Goal: Information Seeking & Learning: Learn about a topic

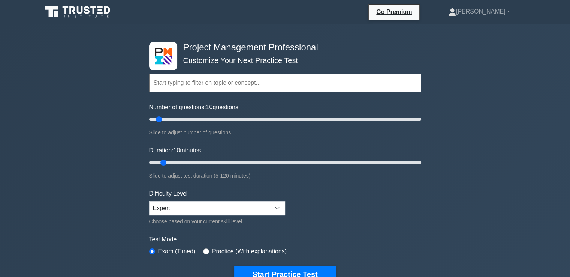
click at [208, 81] on input "text" at bounding box center [285, 83] width 272 height 18
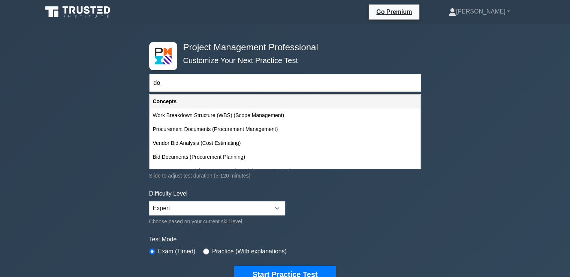
type input "d"
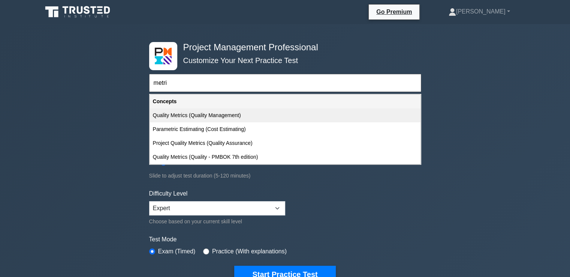
click at [254, 117] on div "Quality Metrics (Quality Management)" at bounding box center [285, 115] width 271 height 14
type input "Quality Metrics (Quality Management)"
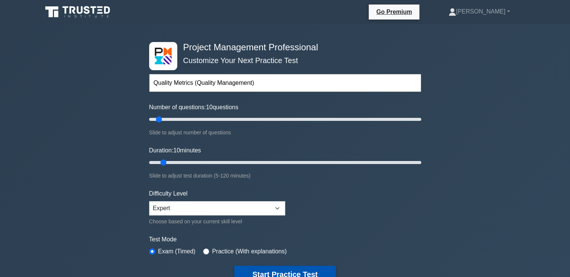
click at [321, 269] on button "Start Practice Test" at bounding box center [284, 273] width 101 height 17
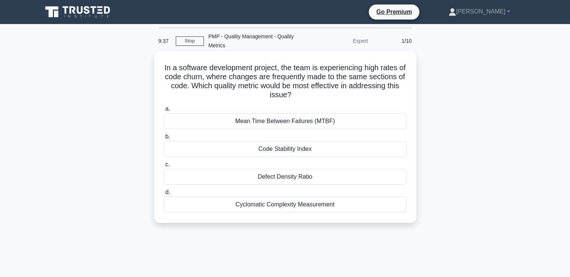
click at [287, 176] on div "Defect Density Ratio" at bounding box center [285, 177] width 243 height 16
click at [164, 167] on input "c. Defect Density Ratio" at bounding box center [164, 164] width 0 height 5
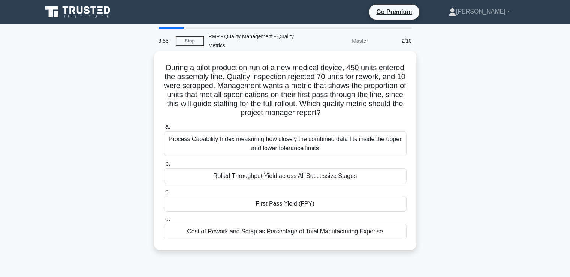
click at [372, 236] on div "Cost of Rework and Scrap as Percentage of Total Manufacturing Expense" at bounding box center [285, 231] width 243 height 16
click at [164, 221] on input "d. Cost of Rework and Scrap as Percentage of Total Manufacturing Expense" at bounding box center [164, 219] width 0 height 5
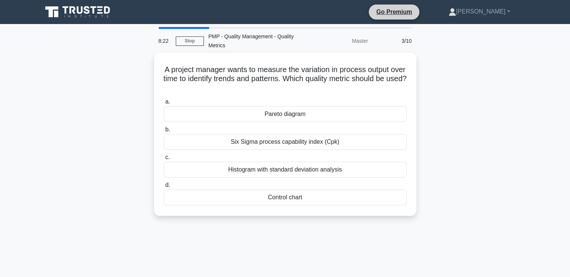
click at [416, 19] on li "Go Premium" at bounding box center [393, 12] width 51 height 16
click at [411, 11] on link "Go Premium" at bounding box center [394, 11] width 45 height 9
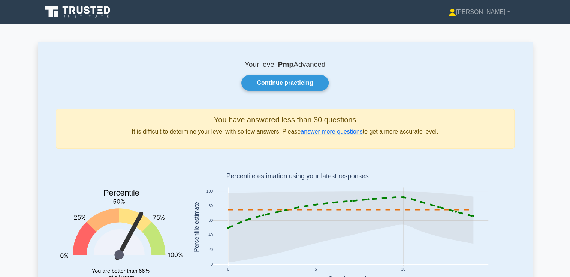
click at [136, 103] on div "Your level: Pmp Advanced Continue practicing You have answered less than 30 que…" at bounding box center [285, 185] width 495 height 287
click at [307, 87] on link "Continue practicing" at bounding box center [284, 83] width 87 height 16
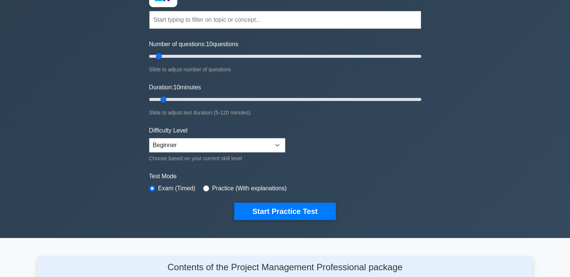
scroll to position [66, 0]
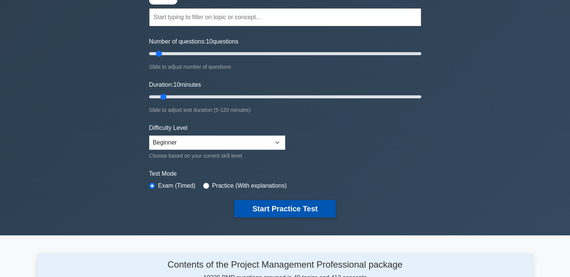
click at [285, 207] on button "Start Practice Test" at bounding box center [284, 208] width 101 height 17
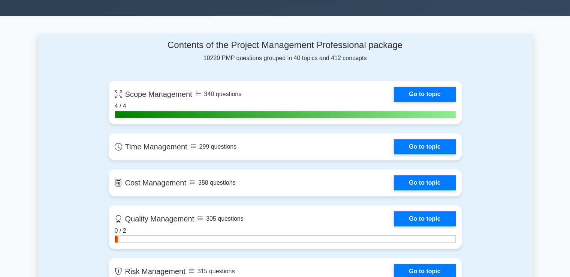
scroll to position [287, 0]
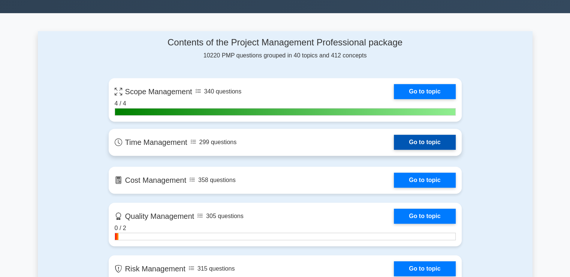
click at [403, 146] on link "Go to topic" at bounding box center [424, 142] width 61 height 15
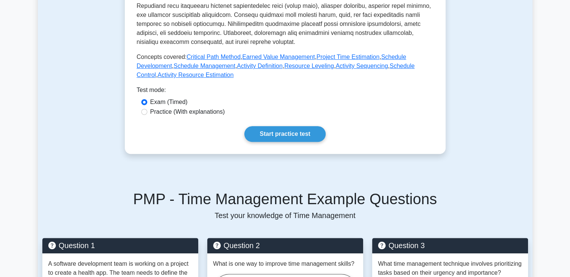
scroll to position [315, 0]
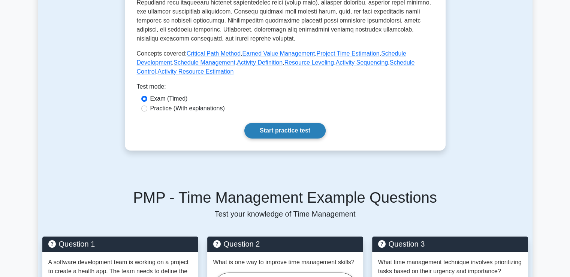
click at [275, 132] on link "Start practice test" at bounding box center [284, 131] width 81 height 16
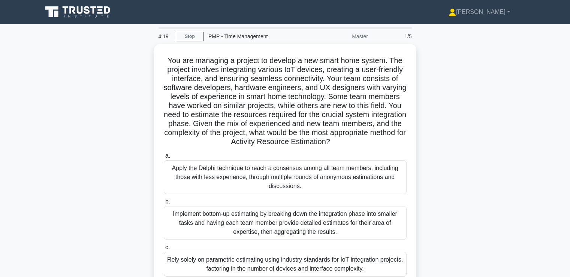
click at [472, 134] on div "You are managing a project to develop a new smart home system. The project invo…" at bounding box center [285, 188] width 495 height 289
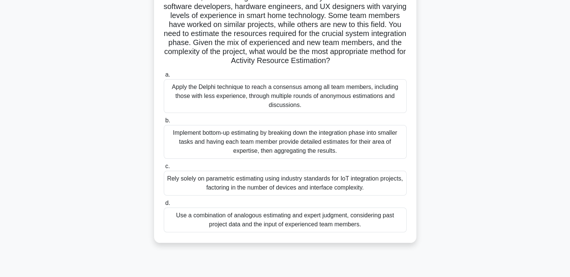
scroll to position [82, 0]
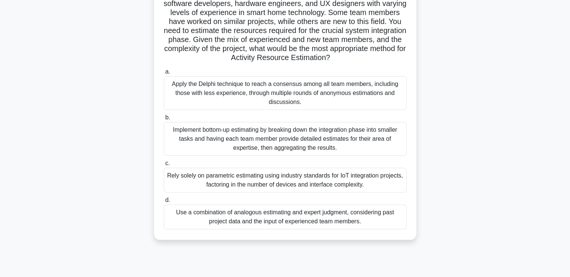
click at [355, 95] on div "Apply the Delphi technique to reach a consensus among all team members, includi…" at bounding box center [285, 93] width 243 height 34
click at [164, 74] on input "a. Apply the Delphi technique to reach a consensus among all team members, incl…" at bounding box center [164, 71] width 0 height 5
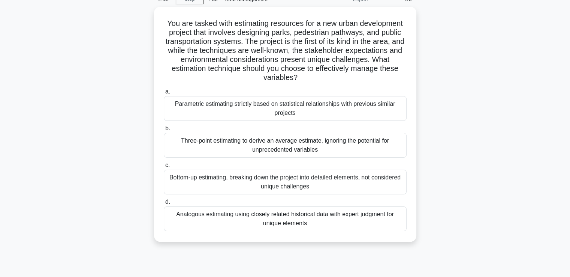
scroll to position [37, 0]
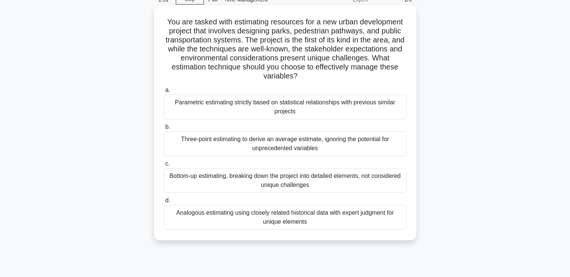
click at [290, 112] on div "Parametric estimating strictly based on statistical relationships with previous…" at bounding box center [285, 106] width 243 height 25
click at [164, 93] on input "a. Parametric estimating strictly based on statistical relationships with previ…" at bounding box center [164, 90] width 0 height 5
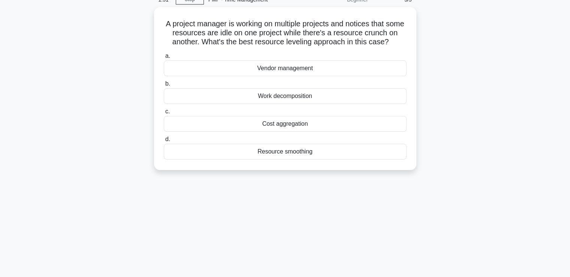
scroll to position [0, 0]
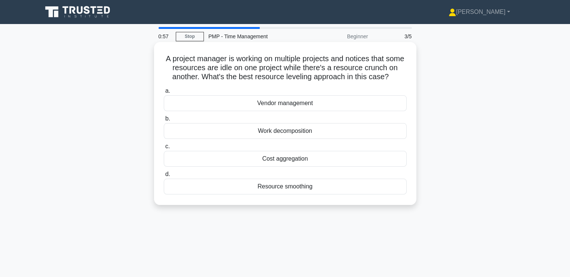
click at [308, 133] on div "Work decomposition" at bounding box center [285, 131] width 243 height 16
click at [164, 121] on input "b. Work decomposition" at bounding box center [164, 118] width 0 height 5
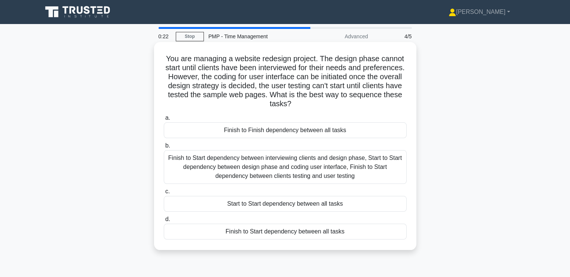
click at [335, 168] on div "Finish to Start dependency between interviewing clients and design phase, Start…" at bounding box center [285, 167] width 243 height 34
click at [164, 148] on input "b. Finish to Start dependency between interviewing clients and design phase, St…" at bounding box center [164, 145] width 0 height 5
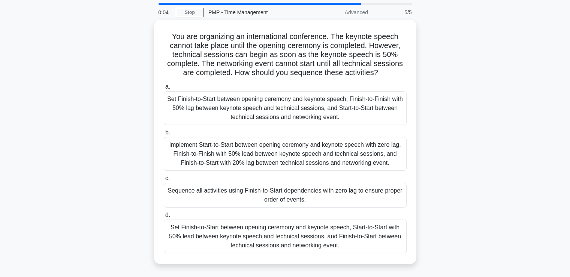
scroll to position [25, 0]
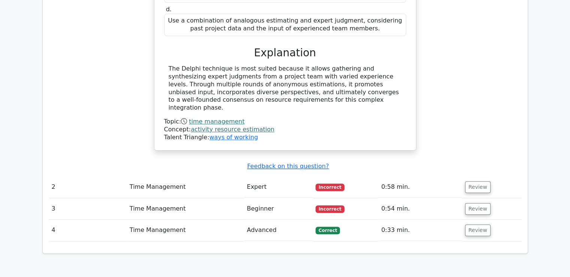
scroll to position [645, 0]
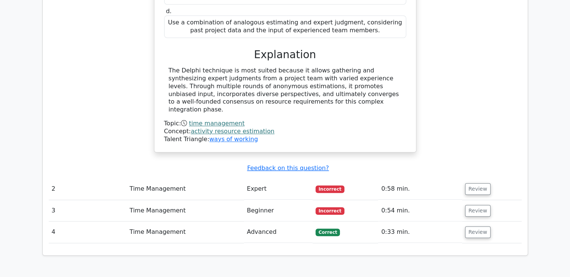
click at [219, 178] on td "Time Management" at bounding box center [185, 188] width 117 height 21
click at [478, 183] on button "Review" at bounding box center [477, 189] width 25 height 12
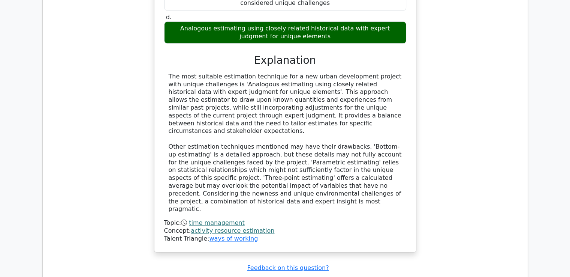
scroll to position [1027, 0]
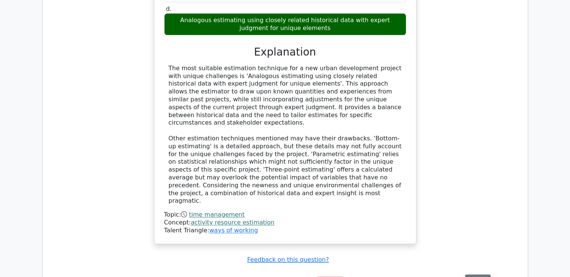
click at [480, 274] on button "Review" at bounding box center [477, 280] width 25 height 12
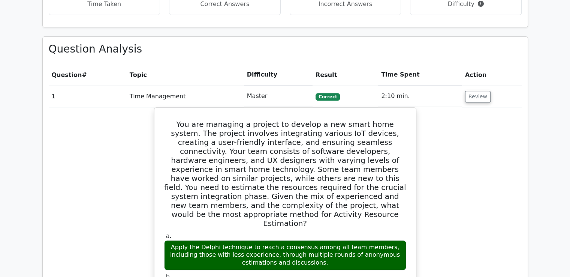
scroll to position [0, 0]
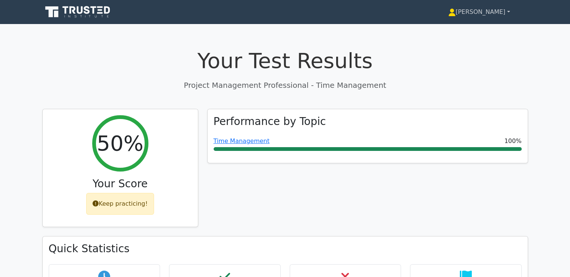
click at [486, 15] on link "[PERSON_NAME]" at bounding box center [479, 11] width 98 height 15
click at [473, 40] on link "Settings" at bounding box center [460, 42] width 59 height 12
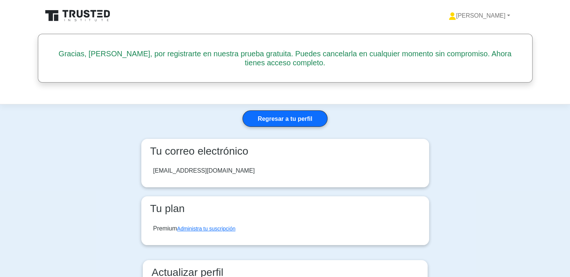
click at [97, 18] on icon at bounding box center [78, 16] width 72 height 14
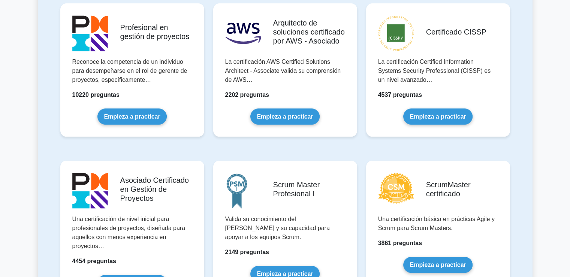
scroll to position [175, 0]
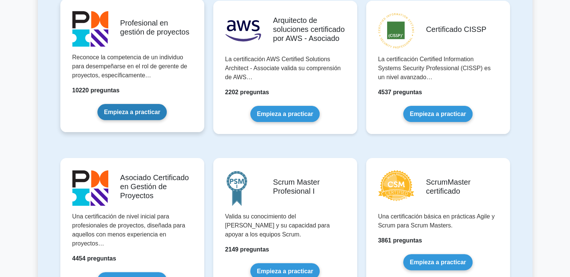
click at [130, 106] on link "Empieza a practicar" at bounding box center [131, 112] width 69 height 16
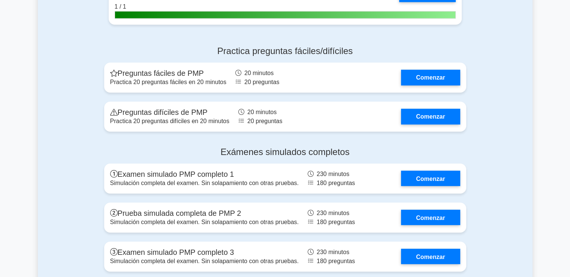
scroll to position [1909, 0]
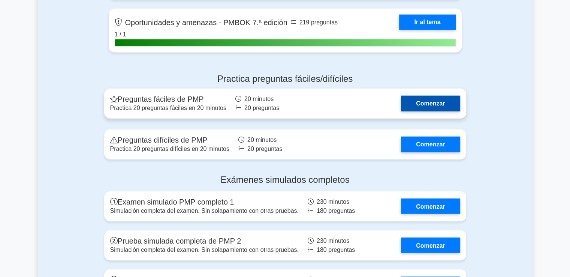
click at [407, 111] on link "Comenzar" at bounding box center [430, 103] width 59 height 15
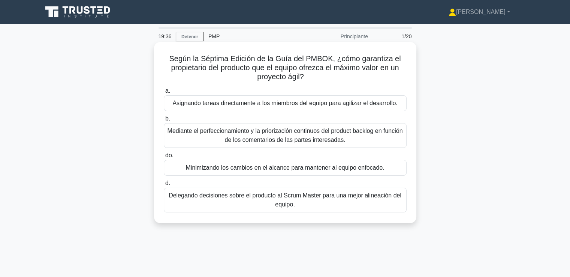
click at [346, 141] on font "Mediante el perfeccionamiento y la priorización continuos del product backlog e…" at bounding box center [284, 134] width 235 height 15
click at [164, 121] on input "b. Mediante el perfeccionamiento y la priorización continuos del product backlo…" at bounding box center [164, 118] width 0 height 5
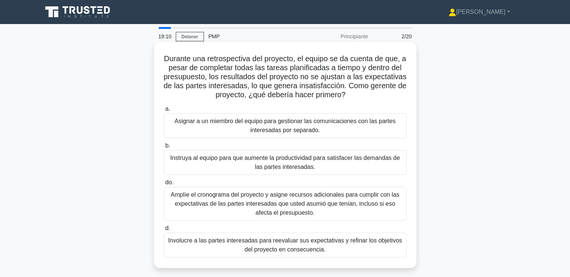
click at [344, 244] on font "Involucre a las partes interesadas para reevaluar sus expectativas y refinar lo…" at bounding box center [285, 245] width 236 height 18
click at [164, 230] on input "d. Involucre a las partes interesadas para reevaluar sus expectativas y refinar…" at bounding box center [164, 228] width 0 height 5
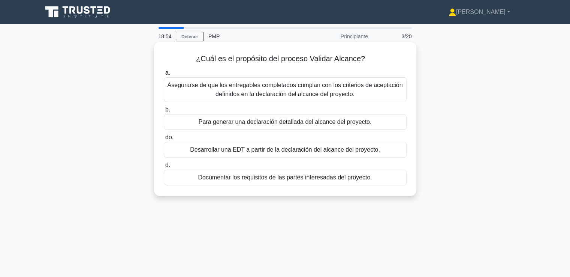
click at [394, 92] on font "Asegurarse de que los entregables completados cumplan con los criterios de acep…" at bounding box center [285, 90] width 236 height 18
click at [164, 75] on input "a. Asegurarse de que los entregables completados cumplan con los criterios de a…" at bounding box center [164, 72] width 0 height 5
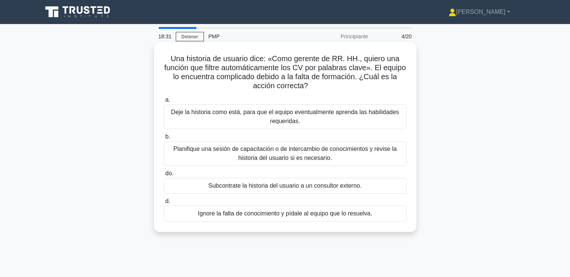
click at [376, 151] on font "Planifique una sesión de capacitación o de intercambio de conocimientos y revis…" at bounding box center [284, 152] width 223 height 15
click at [164, 139] on input "b. Planifique una sesión de capacitación o de intercambio de conocimientos y re…" at bounding box center [164, 136] width 0 height 5
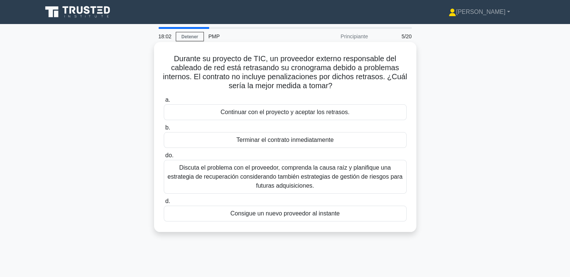
click at [346, 176] on font "Discuta el problema con el proveedor, comprenda la causa raíz y planifique una …" at bounding box center [284, 176] width 235 height 24
click at [164, 158] on input "do. Discuta el problema con el proveedor, comprenda la causa raíz y planifique …" at bounding box center [164, 155] width 0 height 5
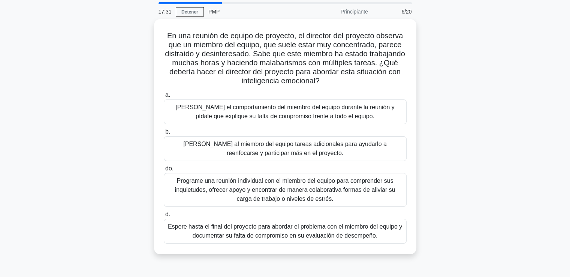
scroll to position [25, 0]
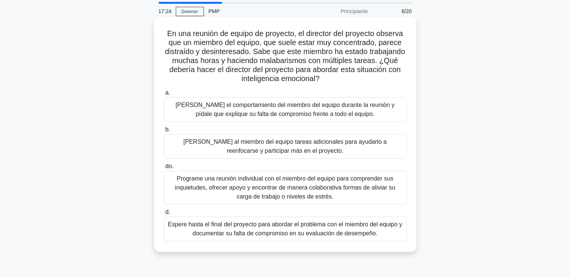
click at [350, 188] on font "Programe una reunión individual con el miembro del equipo para comprender sus i…" at bounding box center [285, 187] width 220 height 24
click at [164, 169] on input "do. Programe una reunión individual con el miembro del equipo para comprender s…" at bounding box center [164, 166] width 0 height 5
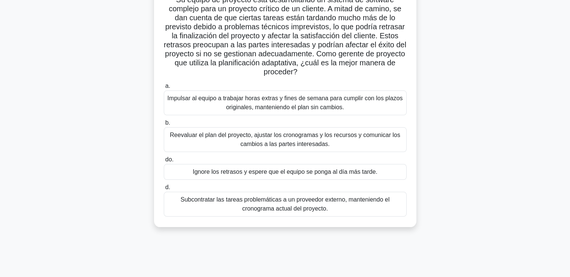
scroll to position [61, 0]
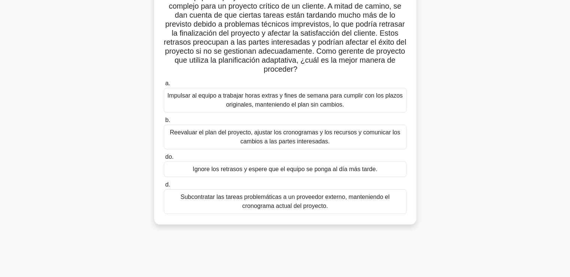
click at [373, 138] on font "Reevaluar el plan del proyecto, ajustar los cronogramas y los recursos y comuni…" at bounding box center [285, 137] width 236 height 18
click at [164, 123] on input "b. Reevaluar el plan del proyecto, ajustar los cronogramas y los recursos y com…" at bounding box center [164, 120] width 0 height 5
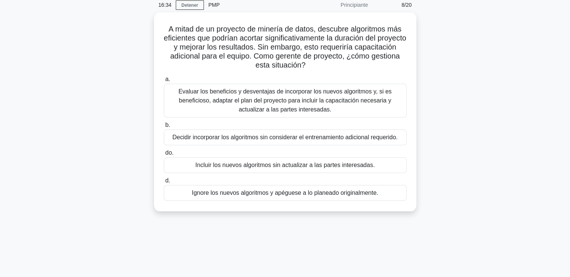
scroll to position [0, 0]
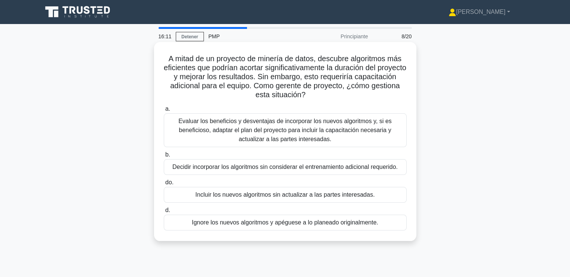
click at [378, 131] on font "Evaluar los beneficios y desventajas de incorporar los nuevos algoritmos y, si …" at bounding box center [284, 130] width 213 height 24
click at [164, 111] on input "a. Evaluar los beneficios y desventajas de incorporar los nuevos algoritmos y, …" at bounding box center [164, 108] width 0 height 5
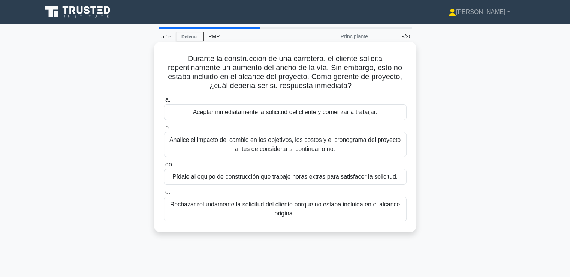
click at [348, 145] on font "Analice el impacto del cambio en los objetivos, los costos y el cronograma del …" at bounding box center [285, 144] width 236 height 18
click at [164, 130] on input "b. Analice el impacto del cambio en los objetivos, los costos y el cronograma d…" at bounding box center [164, 127] width 0 height 5
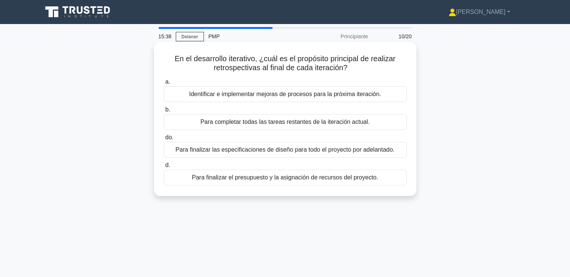
click at [330, 99] on font "Identificar e implementar mejoras de procesos para la próxima iteración." at bounding box center [285, 94] width 192 height 9
click at [164, 84] on input "a. Identificar e implementar mejoras de procesos para la próxima iteración." at bounding box center [164, 81] width 0 height 5
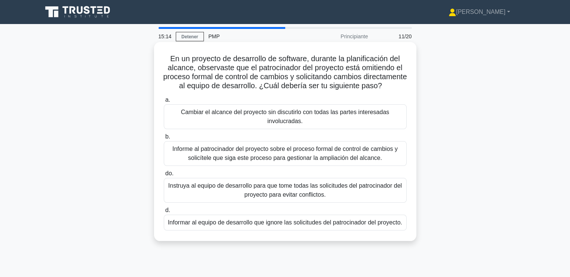
click at [266, 161] on font "Informe al patrocinador del proyecto sobre el proceso formal de control de camb…" at bounding box center [284, 152] width 225 height 15
click at [164, 139] on input "b. Informe al patrocinador del proyecto sobre el proceso formal de control de c…" at bounding box center [164, 136] width 0 height 5
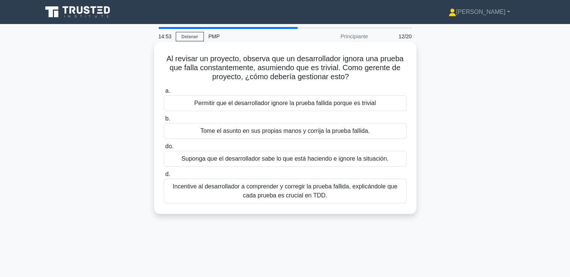
click at [280, 188] on font "Incentive al desarrollador a comprender y corregir la prueba fallida, explicánd…" at bounding box center [285, 190] width 224 height 15
click at [164, 176] on input "d. Incentive al desarrollador a comprender y corregir la prueba fallida, explic…" at bounding box center [164, 174] width 0 height 5
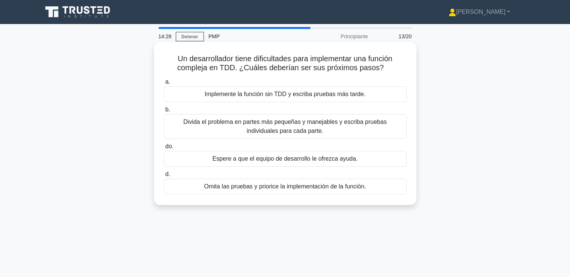
click at [285, 131] on font "Divida el problema en partes más pequeñas y manejables y escriba pruebas indivi…" at bounding box center [284, 125] width 203 height 15
click at [164, 112] on input "b. Divida el problema en partes más pequeñas y manejables y escriba pruebas ind…" at bounding box center [164, 109] width 0 height 5
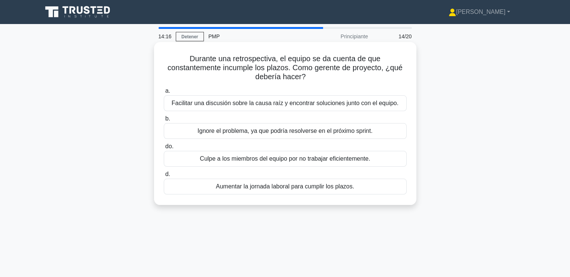
click at [274, 105] on font "Facilitar una discusión sobre la causa raíz y encontrar soluciones junto con el…" at bounding box center [285, 103] width 227 height 6
click at [164, 93] on input "a. Facilitar una discusión sobre la causa raíz y encontrar soluciones junto con…" at bounding box center [164, 90] width 0 height 5
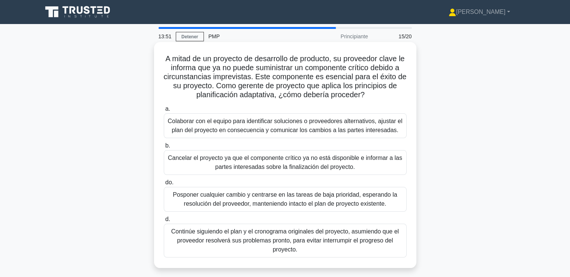
click at [276, 126] on font "Colaborar con el equipo para identificar soluciones o proveedores alternativos,…" at bounding box center [284, 125] width 235 height 15
click at [164, 111] on input "a. Colaborar con el equipo para identificar soluciones o proveedores alternativ…" at bounding box center [164, 108] width 0 height 5
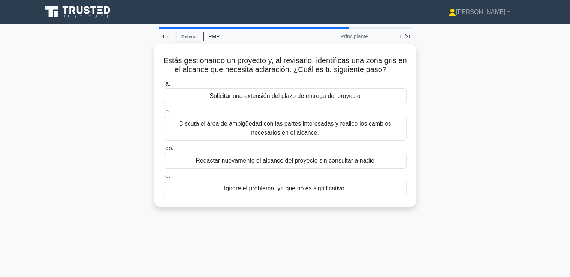
click at [276, 126] on font "Discuta el área de ambigüedad con las partes interesadas y realice los cambios …" at bounding box center [285, 128] width 236 height 18
click at [164, 114] on input "b. Discuta el área de ambigüedad con las partes interesadas y realice los cambi…" at bounding box center [164, 111] width 0 height 5
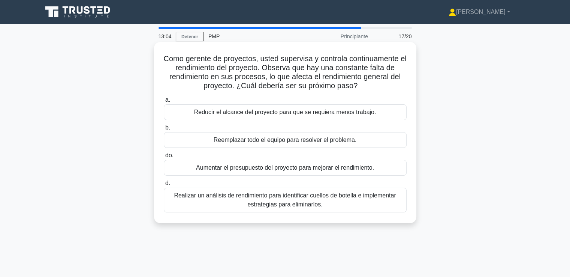
click at [328, 200] on font "Realizar un análisis de rendimiento para identificar cuellos de botella e imple…" at bounding box center [285, 200] width 236 height 18
click at [164, 185] on input "d. Realizar un análisis de rendimiento para identificar cuellos de botella e im…" at bounding box center [164, 183] width 0 height 5
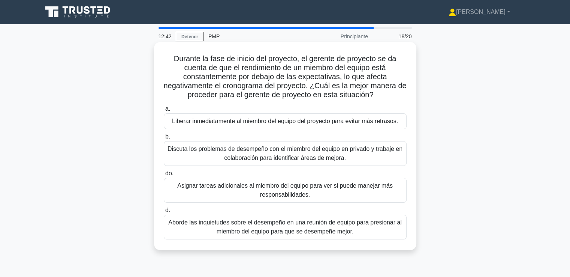
click at [309, 159] on font "Discuta los problemas de desempeño con el miembro del equipo en privado y traba…" at bounding box center [284, 152] width 235 height 15
click at [164, 139] on input "b. Discuta los problemas de desempeño con el miembro del equipo en privado y tr…" at bounding box center [164, 136] width 0 height 5
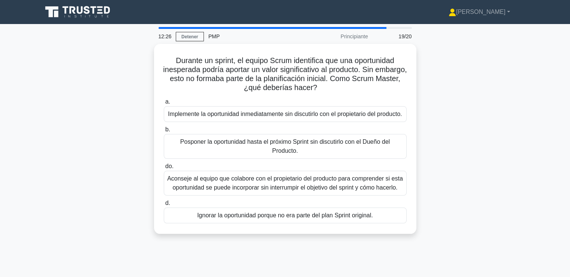
click at [309, 155] on font "Posponer la oportunidad hasta el próximo Sprint sin discutirlo con el Dueño del…" at bounding box center [285, 146] width 236 height 18
click at [164, 132] on input "b. Posponer la oportunidad hasta el próximo Sprint sin discutirlo con el Dueño …" at bounding box center [164, 129] width 0 height 5
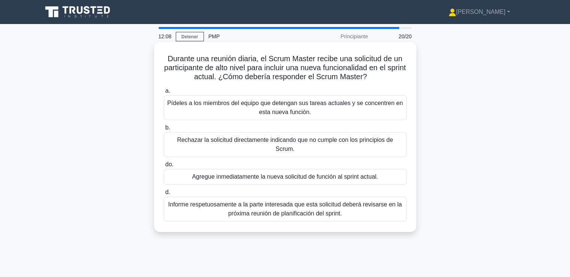
click at [310, 204] on font "Informe respetuosamente a la parte interesada que esta solicitud deberá revisar…" at bounding box center [284, 208] width 233 height 15
click at [164, 194] on input "d. Informe respetuosamente a la parte interesada que esta solicitud deberá revi…" at bounding box center [164, 192] width 0 height 5
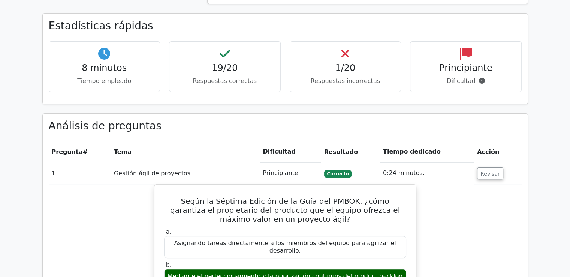
scroll to position [241, 0]
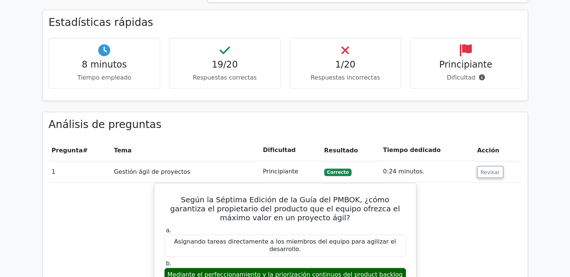
click at [372, 72] on div "1/20 Respuestas incorrectas" at bounding box center [346, 63] width 112 height 51
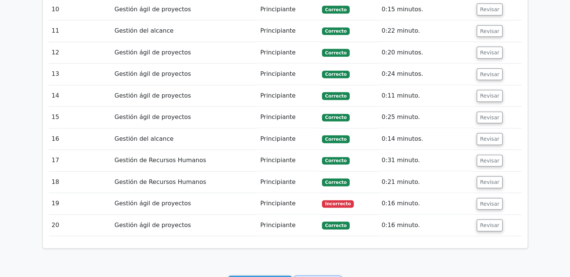
scroll to position [998, 0]
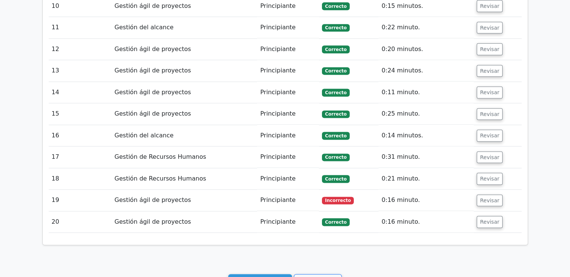
click at [266, 196] on font "Principiante" at bounding box center [277, 199] width 35 height 7
click at [484, 197] on font "Revisar" at bounding box center [489, 200] width 19 height 6
click at [489, 197] on font "Revisar" at bounding box center [489, 200] width 19 height 6
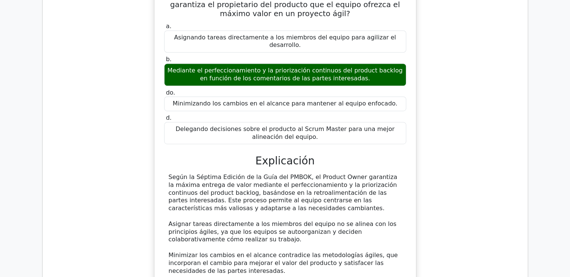
scroll to position [447, 0]
